Goal: Task Accomplishment & Management: Manage account settings

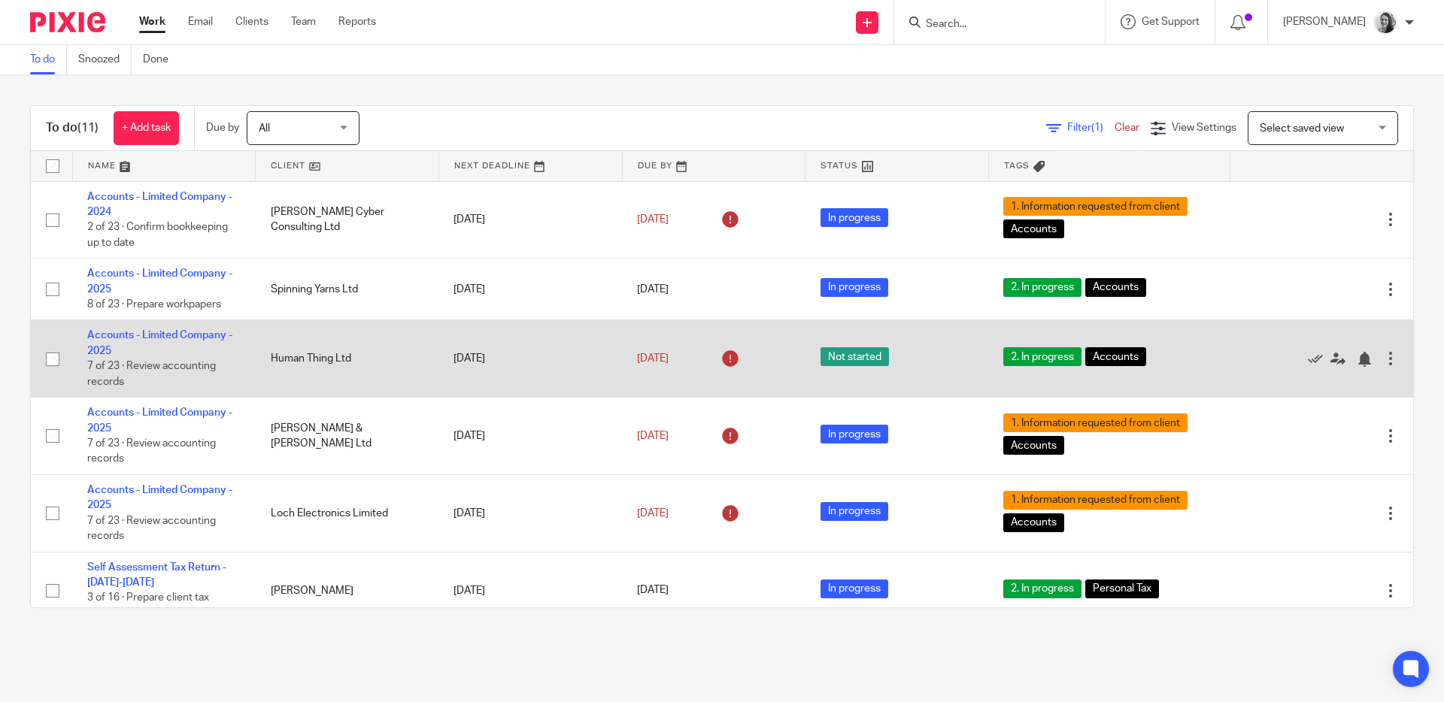
click at [52, 361] on input "checkbox" at bounding box center [52, 359] width 29 height 29
checkbox input "true"
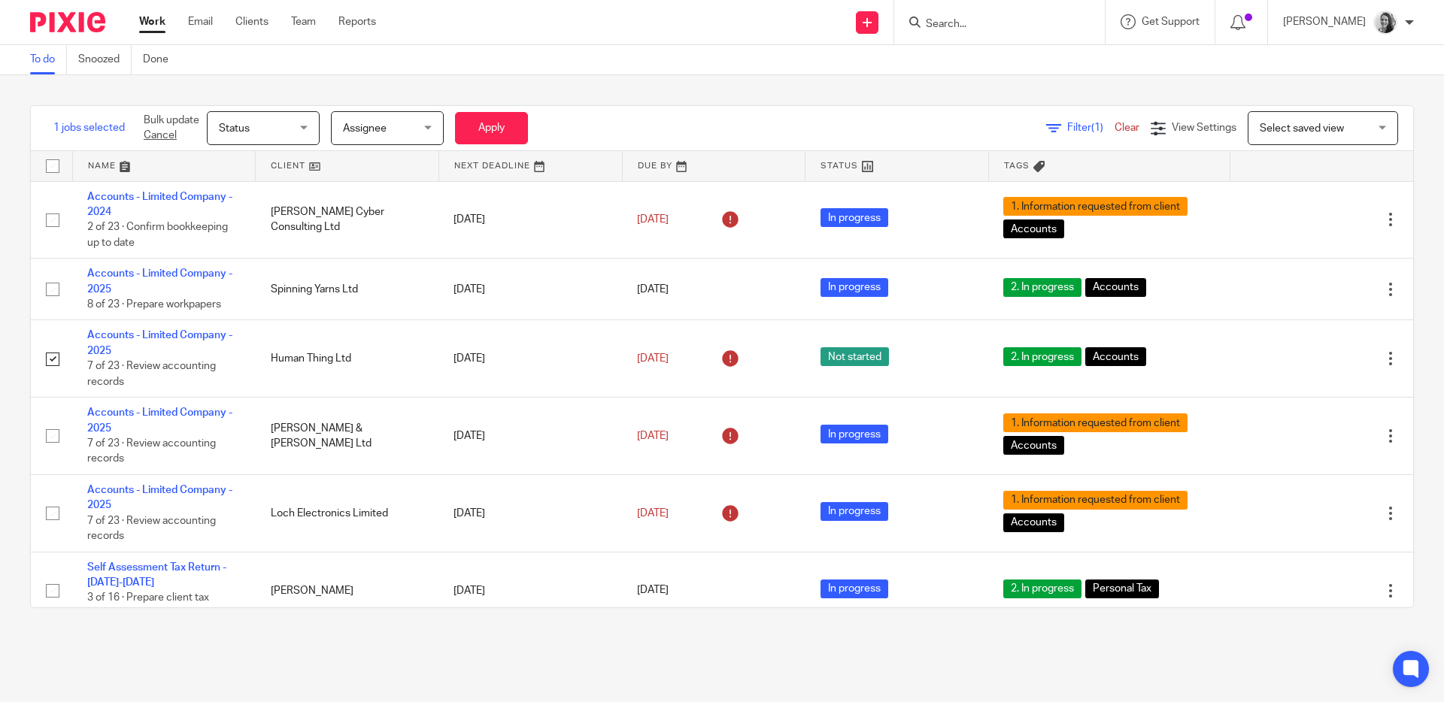
click at [306, 120] on div "Status Status" at bounding box center [263, 128] width 113 height 34
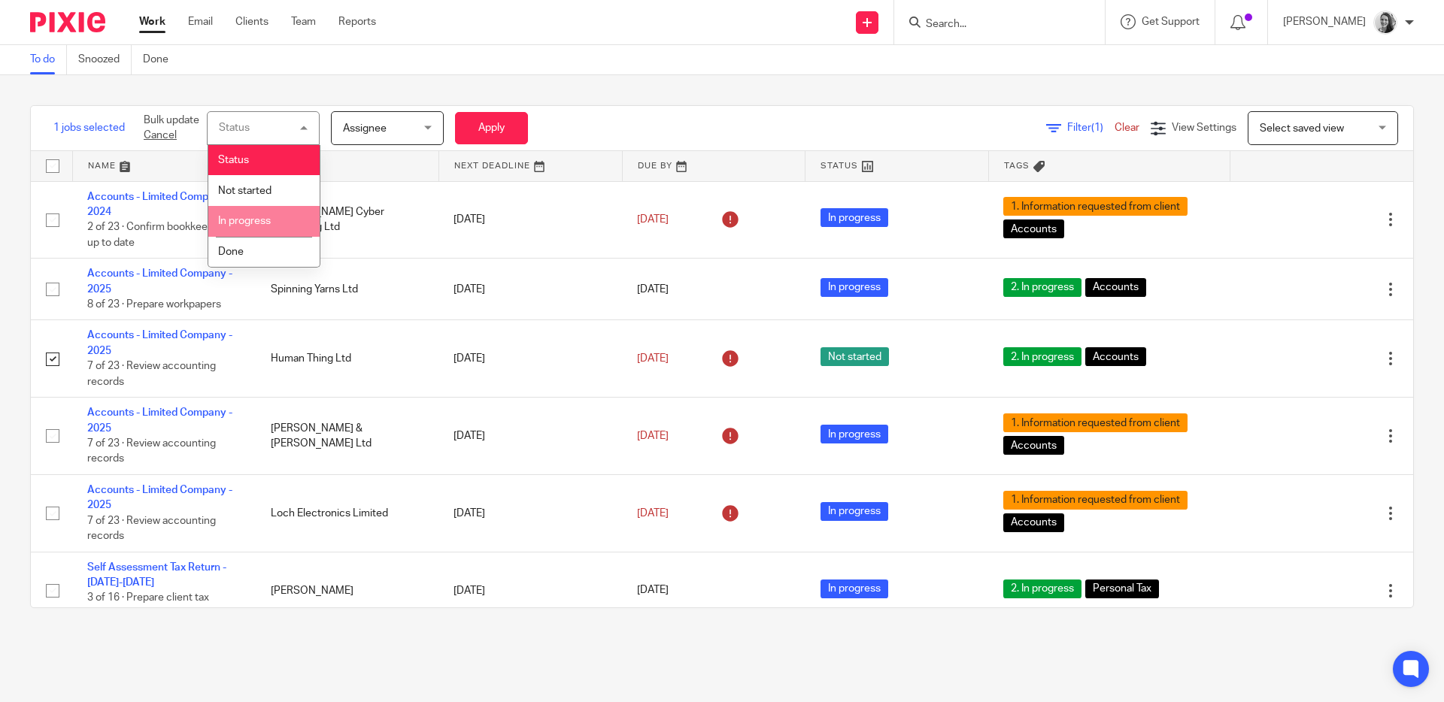
click at [252, 226] on span "In progress" at bounding box center [244, 221] width 53 height 11
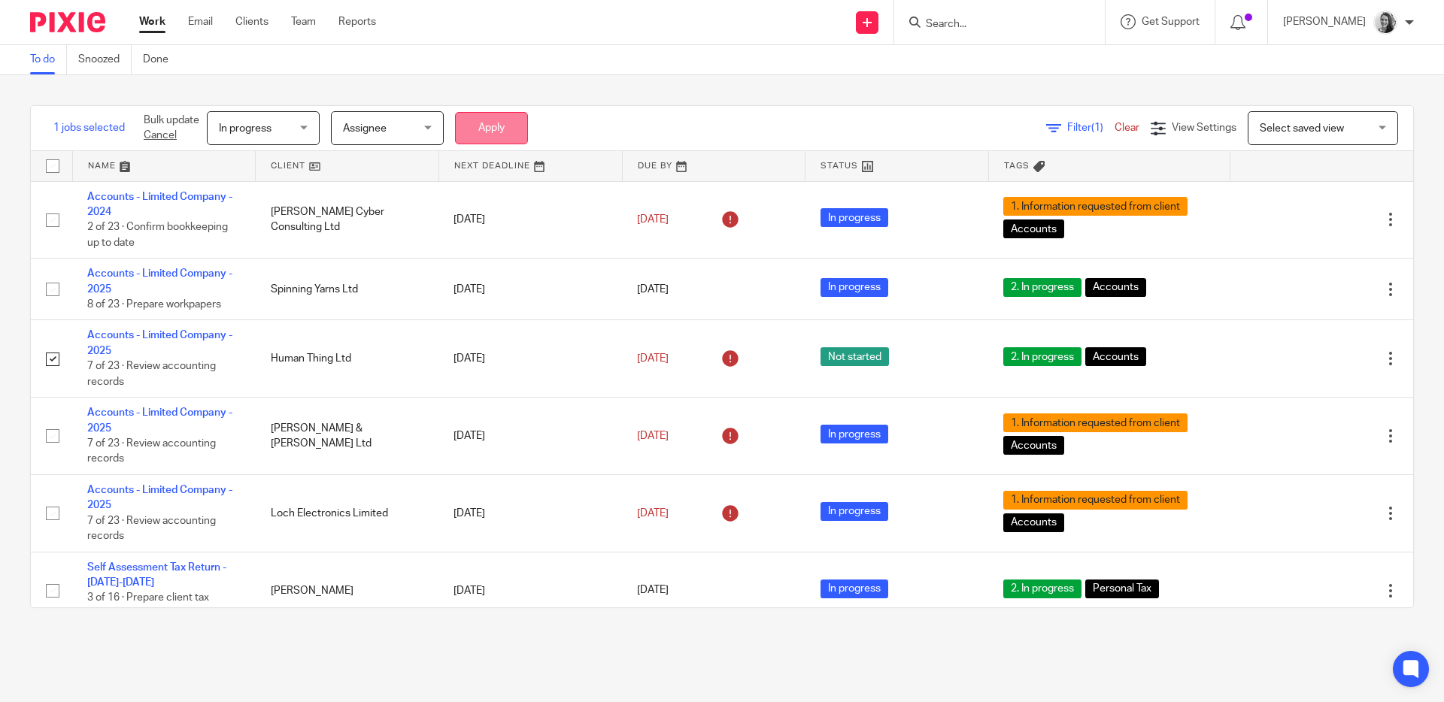
click at [494, 124] on button "Apply" at bounding box center [491, 128] width 73 height 32
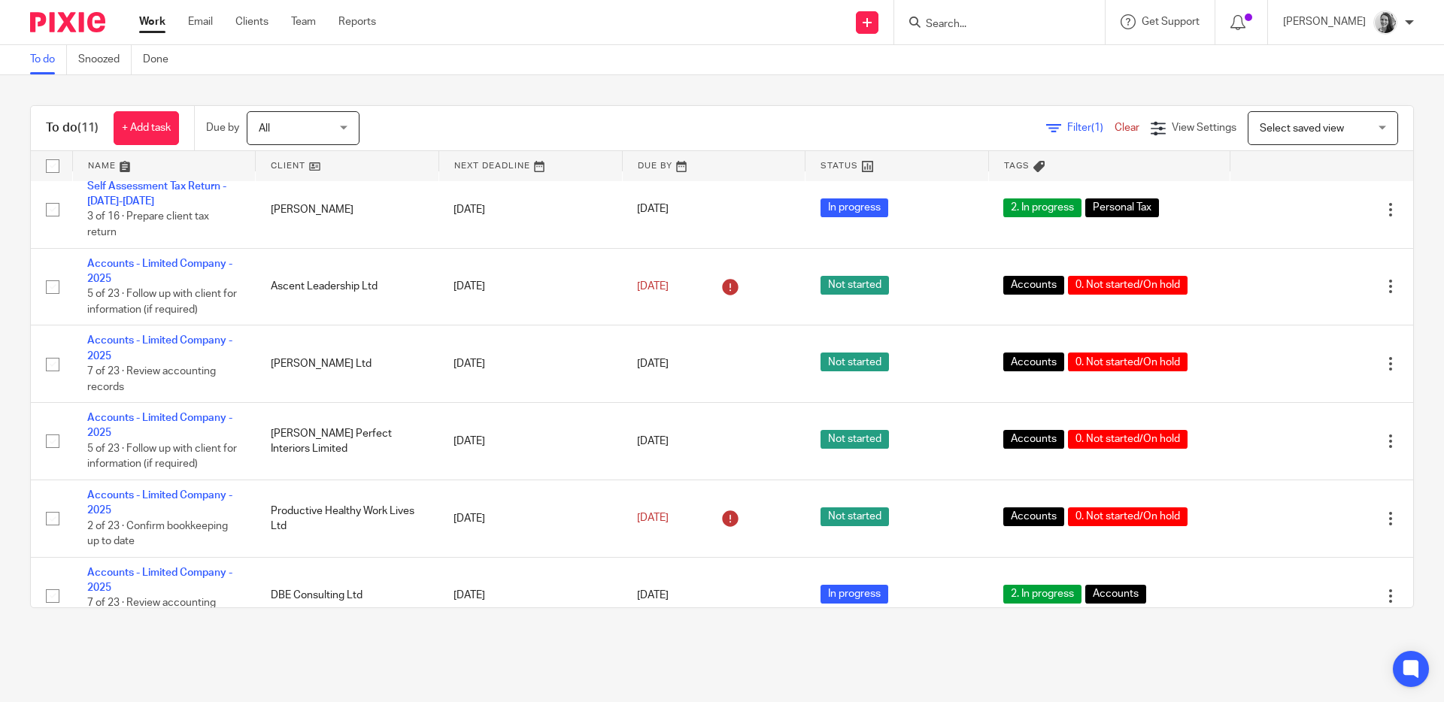
scroll to position [362, 0]
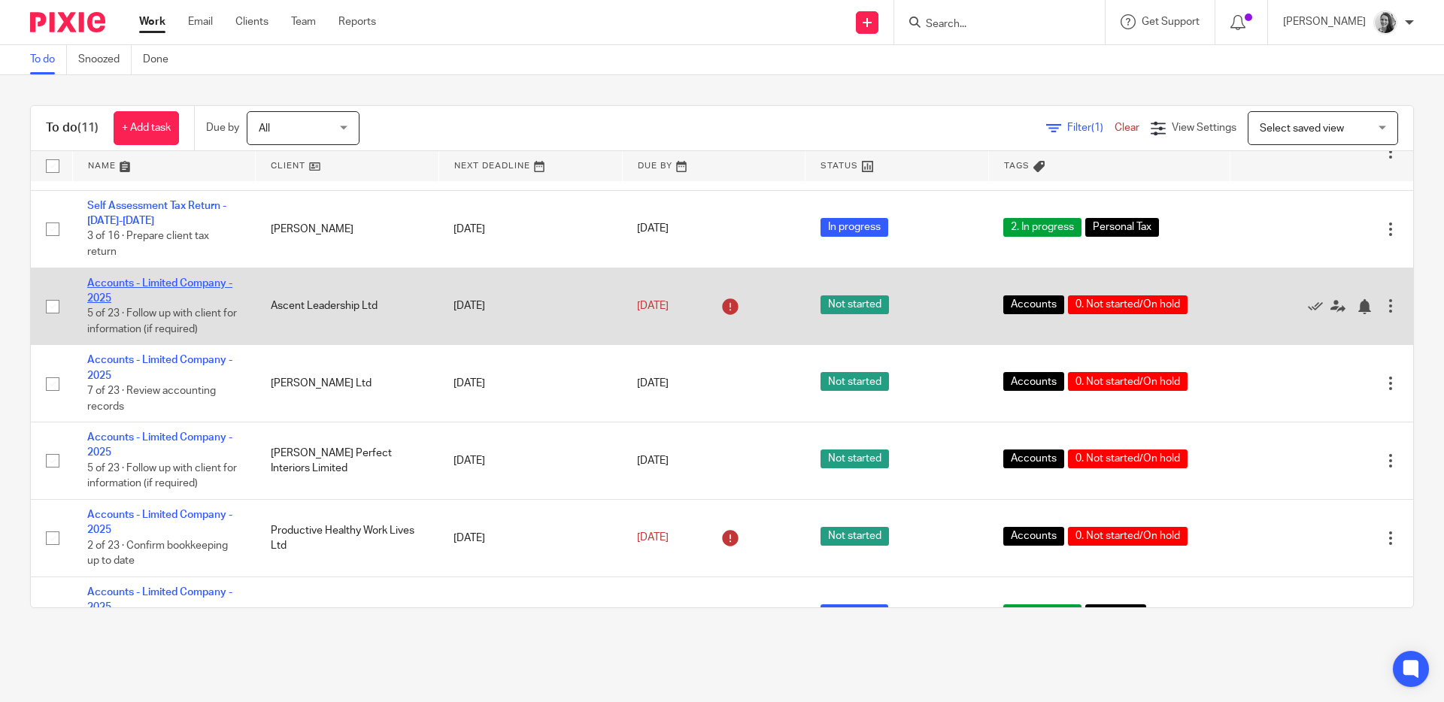
click at [93, 293] on link "Accounts - Limited Company - 2025" at bounding box center [159, 291] width 145 height 26
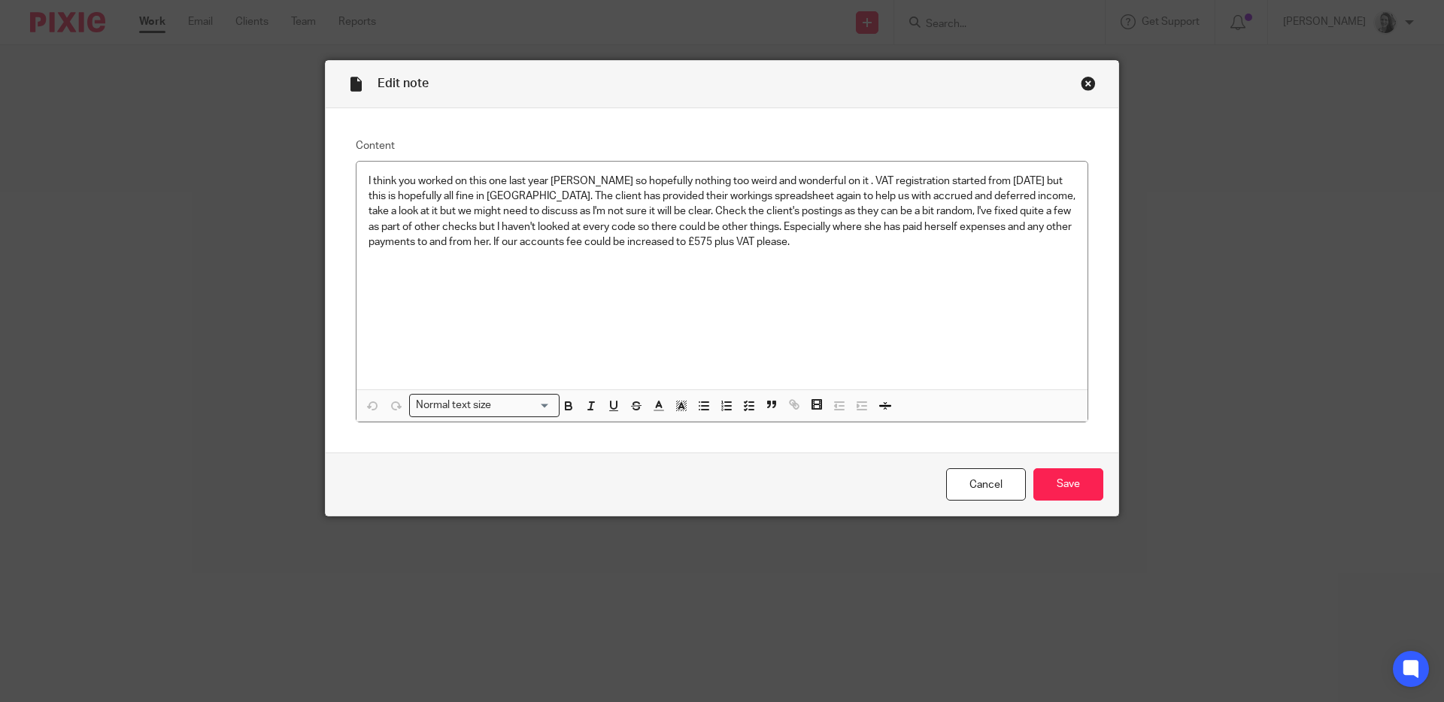
drag, startPoint x: 644, startPoint y: 85, endPoint x: 660, endPoint y: 105, distance: 25.3
click at [660, 105] on div "Edit note" at bounding box center [722, 84] width 793 height 47
click at [1081, 85] on div "Close this dialog window" at bounding box center [1088, 83] width 15 height 15
click at [1086, 83] on div "Close this dialog window" at bounding box center [1088, 83] width 15 height 15
